Goal: Task Accomplishment & Management: Manage account settings

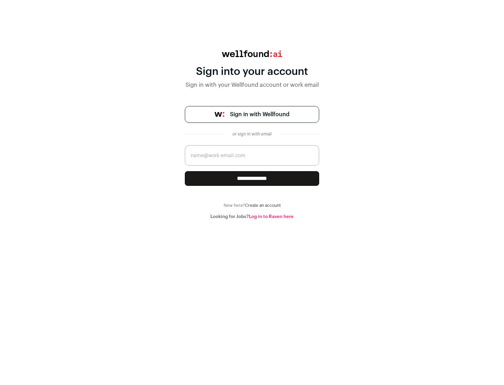
click at [259, 114] on span "Sign in with Wellfound" at bounding box center [260, 114] width 60 height 8
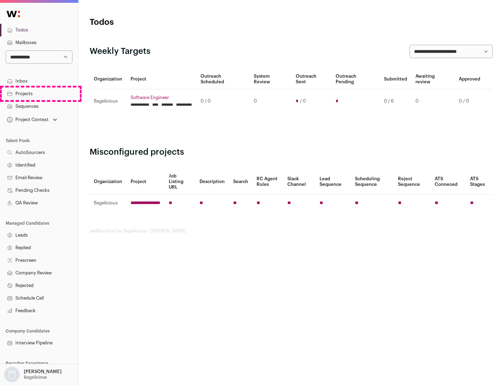
click at [39, 93] on link "Projects" at bounding box center [39, 94] width 78 height 13
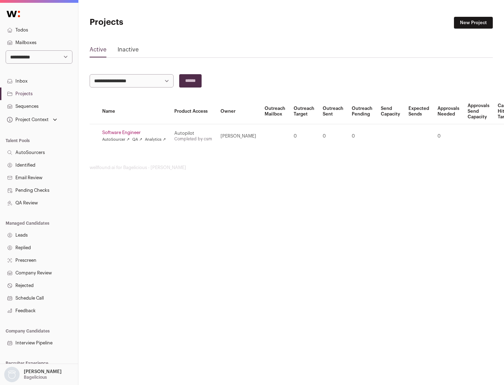
click at [136, 133] on link "Software Engineer" at bounding box center [134, 133] width 64 height 6
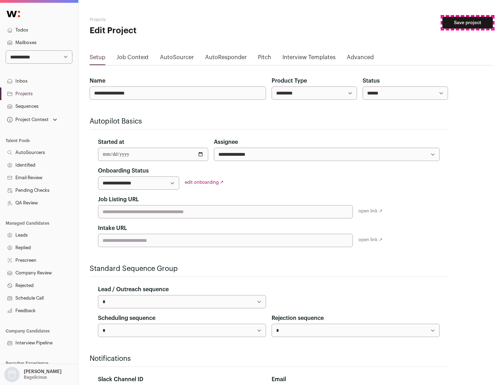
click at [468, 23] on button "Save project" at bounding box center [468, 23] width 50 height 12
